Goal: Check status: Check status

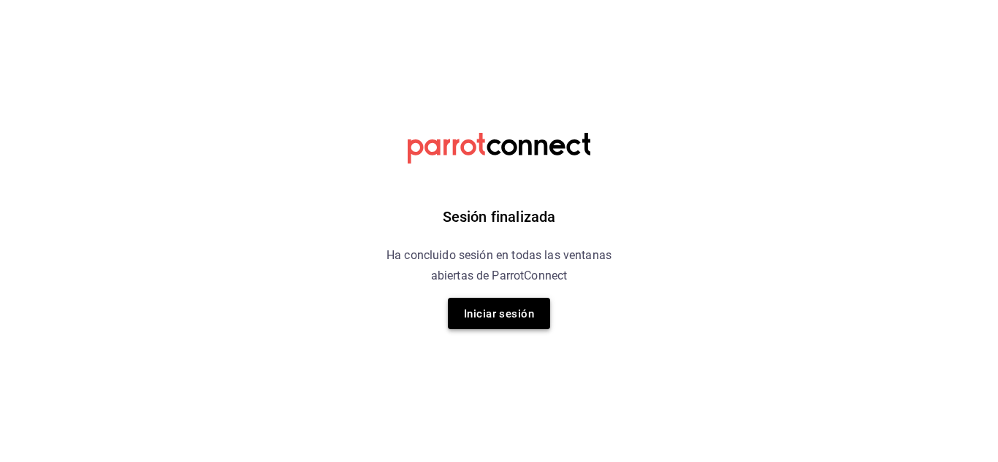
click at [525, 321] on font "Iniciar sesión" at bounding box center [499, 314] width 70 height 20
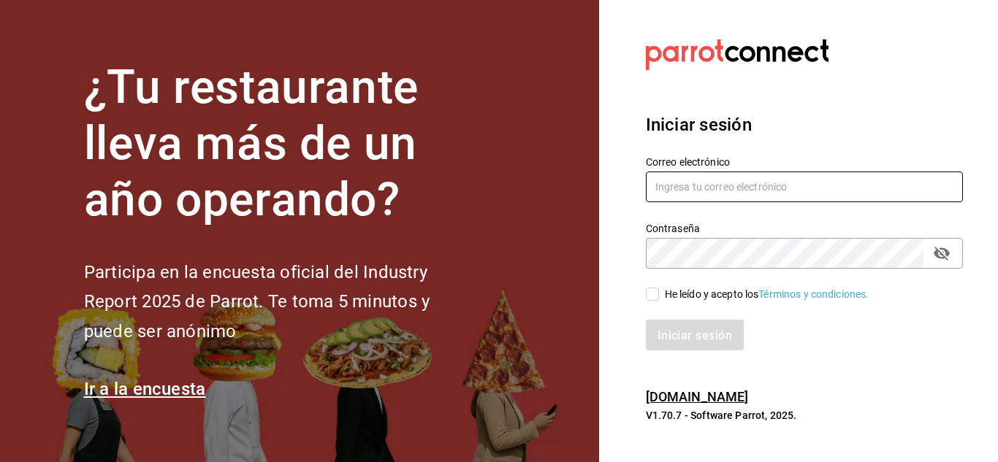
type input "[EMAIL_ADDRESS][DOMAIN_NAME]"
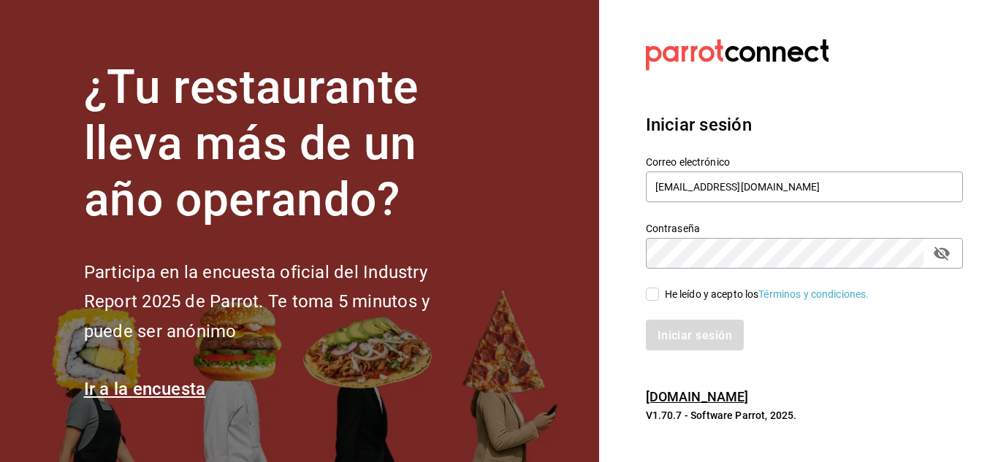
drag, startPoint x: 654, startPoint y: 297, endPoint x: 663, endPoint y: 306, distance: 12.9
click at [655, 299] on input "He leído y acepto los Términos y condiciones." at bounding box center [652, 294] width 13 height 13
checkbox input "true"
click at [694, 320] on button "Iniciar sesión" at bounding box center [695, 335] width 99 height 31
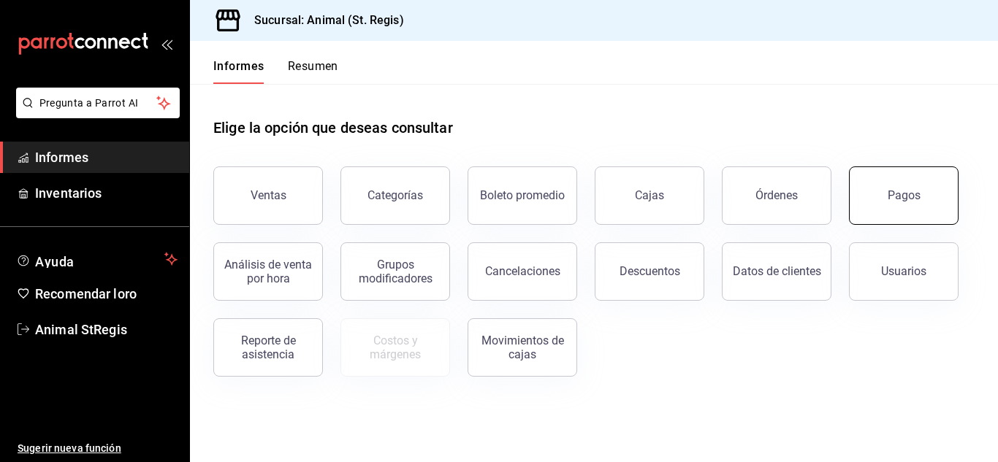
click at [941, 189] on button "Pagos" at bounding box center [904, 196] width 110 height 58
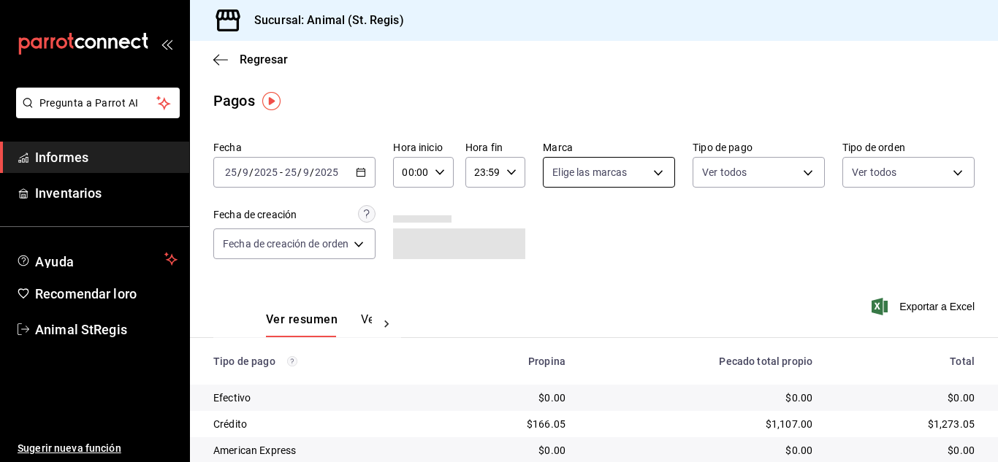
click at [595, 158] on body "Pregunta a Parrot AI Informes Inventarios Ayuda Recomendar loro Animal StRegis …" at bounding box center [499, 231] width 998 height 462
drag, startPoint x: 556, startPoint y: 226, endPoint x: 617, endPoint y: 219, distance: 61.7
click at [557, 226] on input "checkbox" at bounding box center [557, 229] width 13 height 13
checkbox input "true"
type input "3f39fcdc-c8c4-4fff-883a-47b345d9391c"
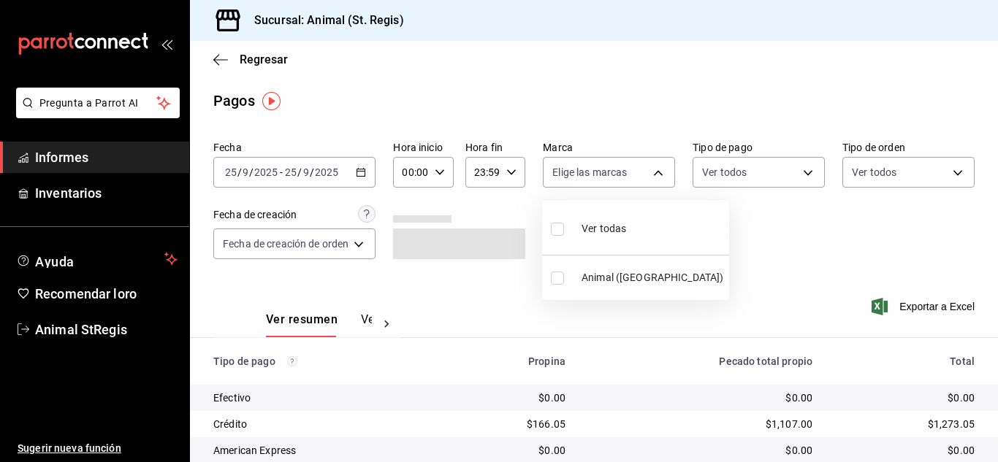
checkbox input "true"
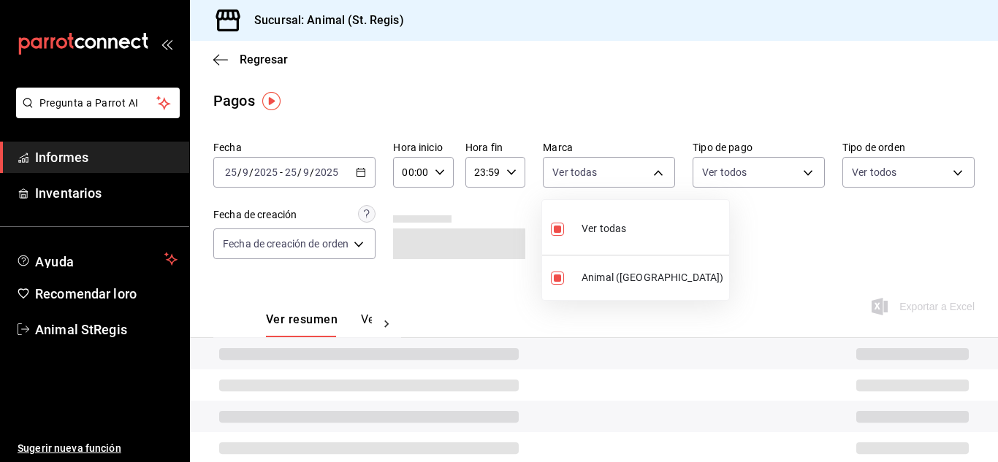
click at [807, 231] on div at bounding box center [499, 231] width 998 height 462
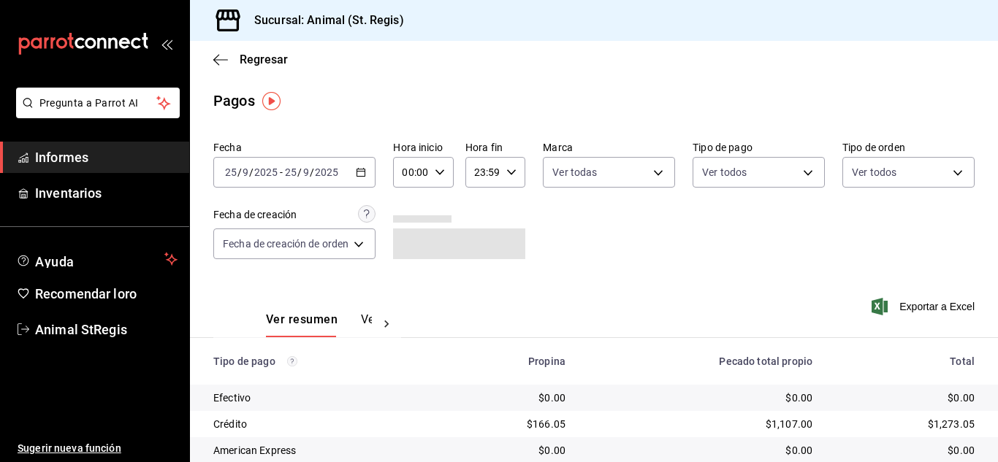
click at [435, 177] on icon "button" at bounding box center [440, 172] width 10 height 10
click at [410, 300] on button "07" at bounding box center [409, 308] width 23 height 29
type input "07:00"
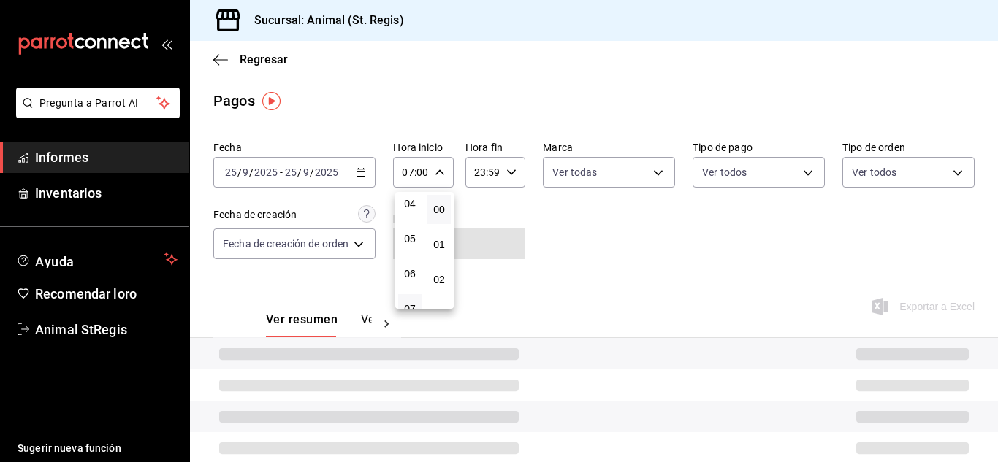
click at [620, 226] on div at bounding box center [499, 231] width 998 height 462
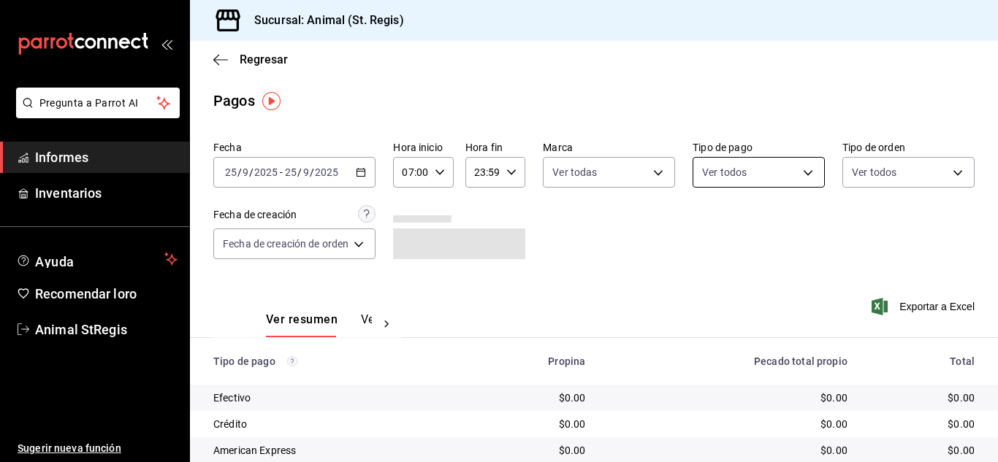
click at [723, 180] on body "Pregunta a Parrot AI Informes Inventarios Ayuda Recomendar loro Animal StRegis …" at bounding box center [499, 231] width 998 height 462
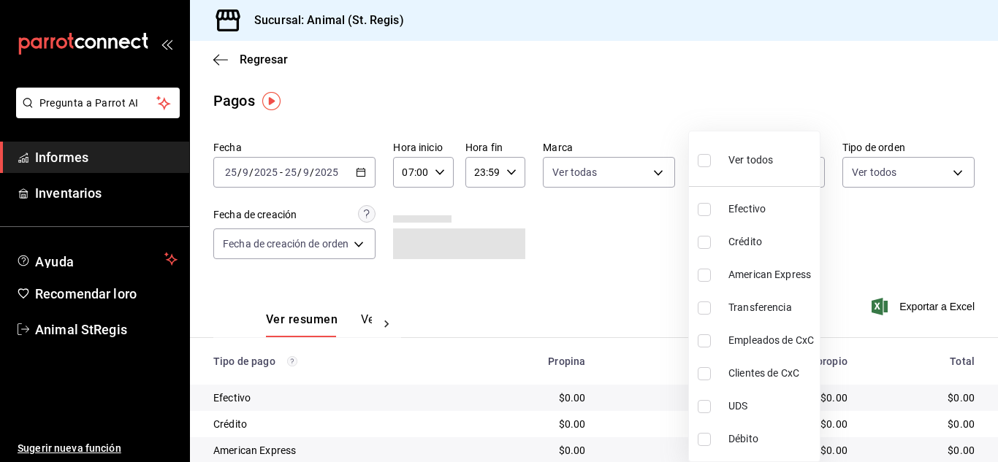
click at [704, 165] on input "checkbox" at bounding box center [703, 160] width 13 height 13
checkbox input "true"
type input "5a0f3365-d715-4940-adc4-656debb7822a,fc07b02b-84a7-4dba-9bff-98bba82b1290,ff2b0…"
checkbox input "true"
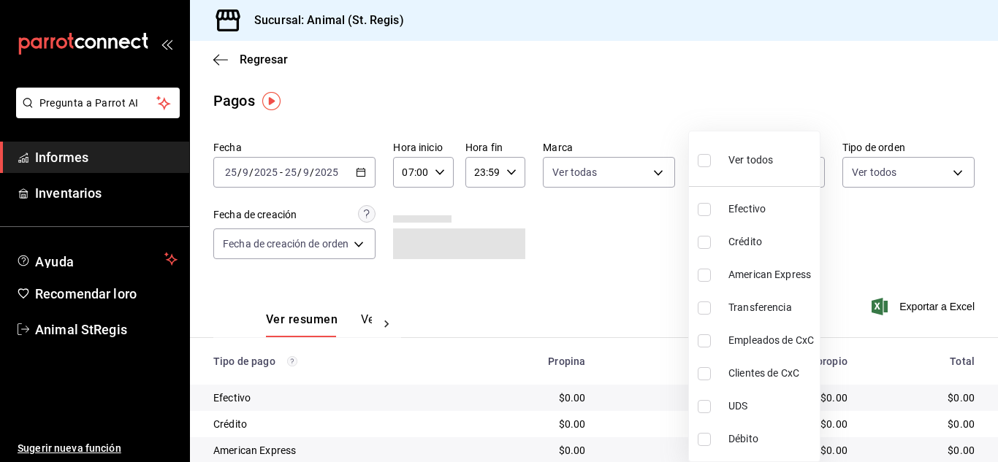
checkbox input "true"
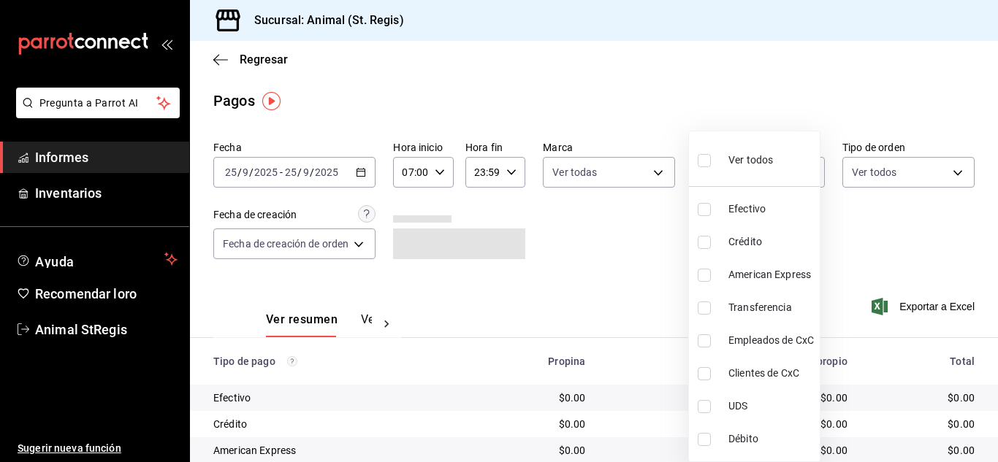
checkbox input "true"
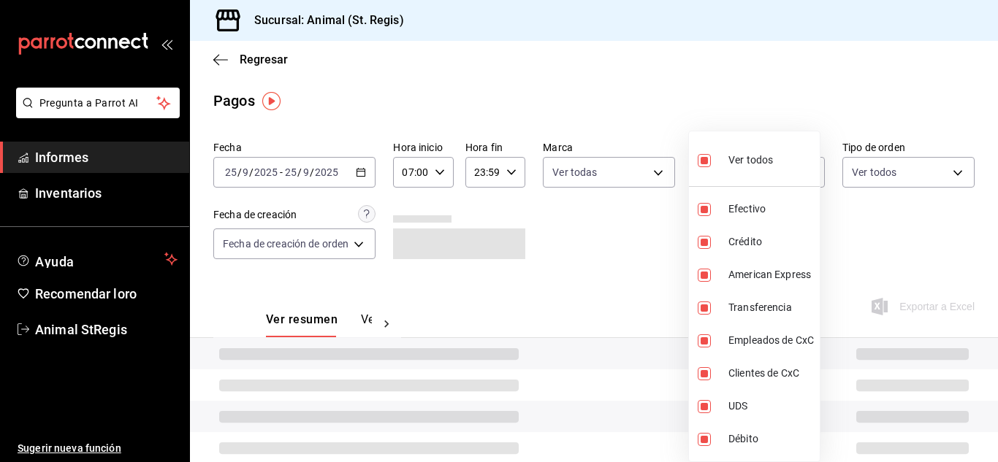
click at [653, 102] on div at bounding box center [499, 231] width 998 height 462
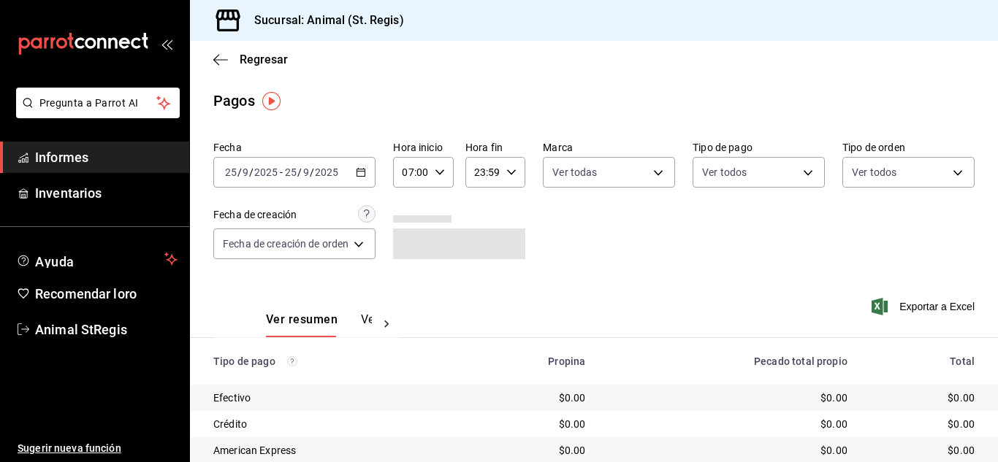
click at [646, 101] on div "Pagos" at bounding box center [594, 101] width 808 height 22
